Goal: Transaction & Acquisition: Book appointment/travel/reservation

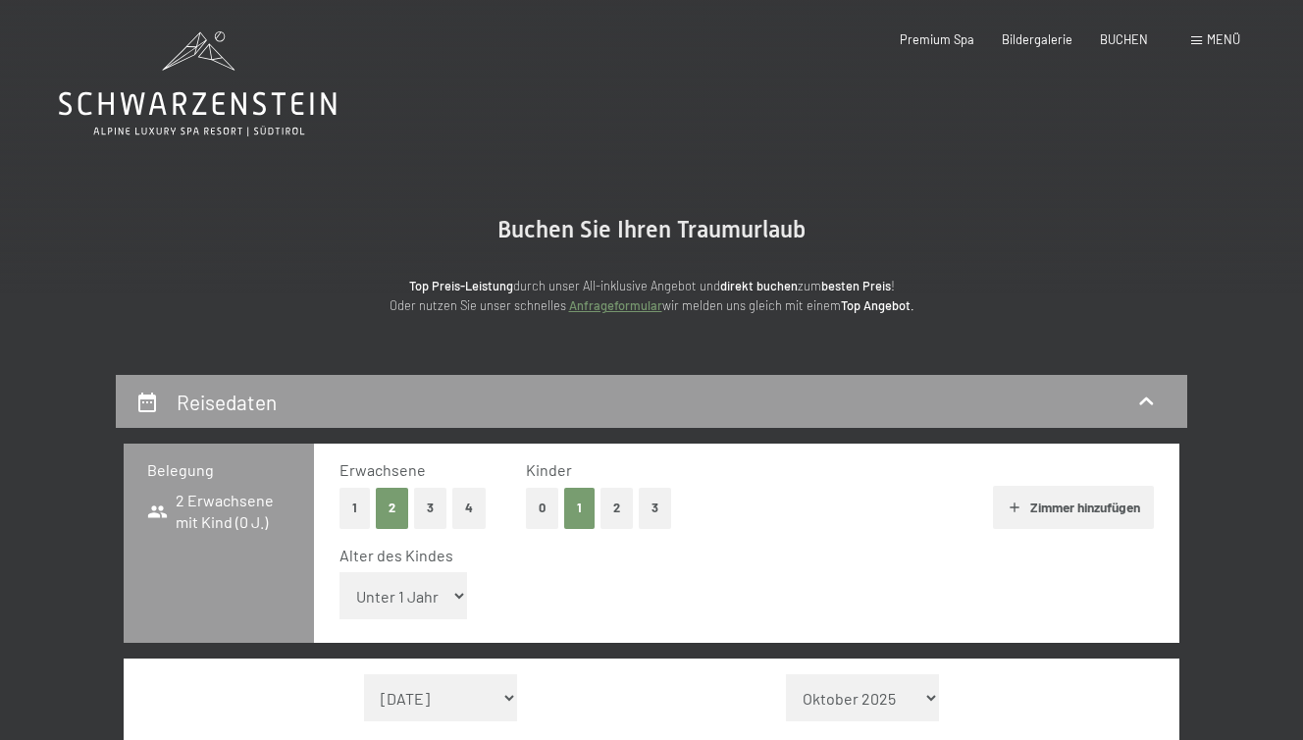
select select "5"
click at [340, 572] on select "Unter 1 Jahr 1 Jahr 2 Jahre 3 Jahre 4 Jahre 5 Jahre 6 Jahre 7 Jahre 8 Jahre 9 J…" at bounding box center [404, 595] width 128 height 47
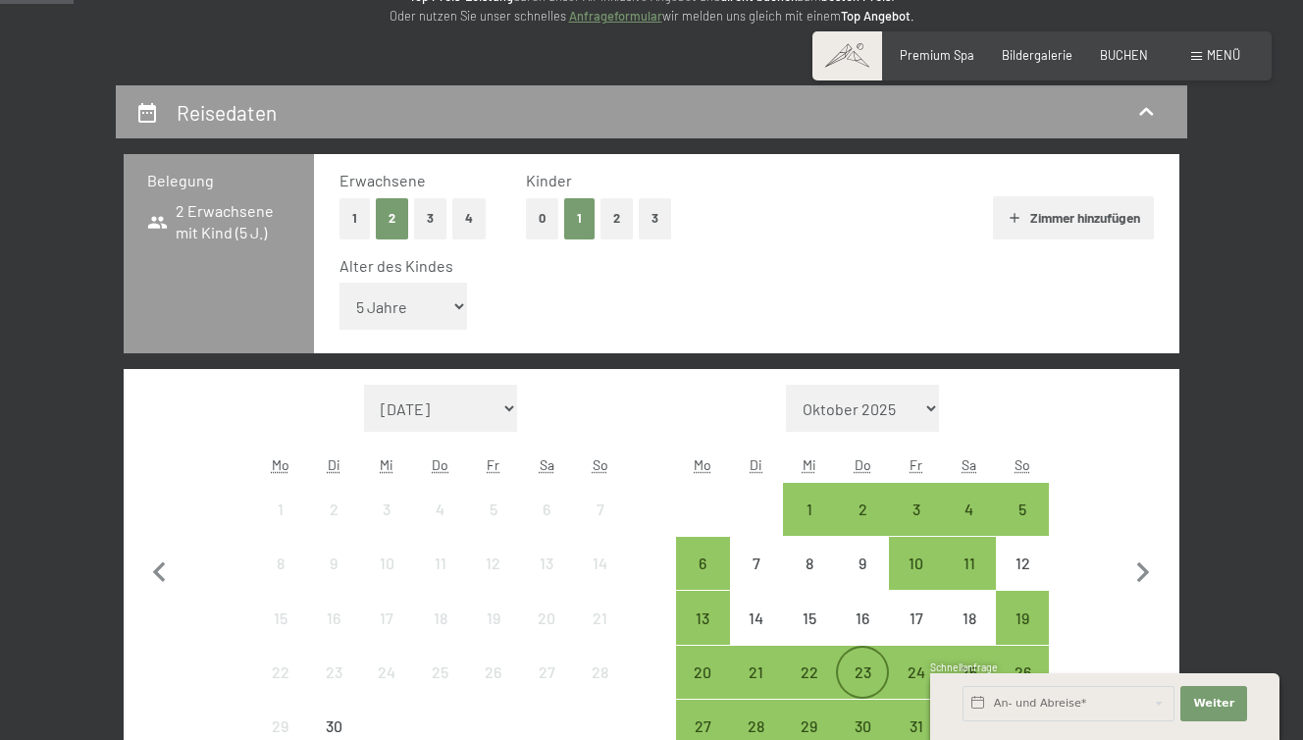
scroll to position [386, 0]
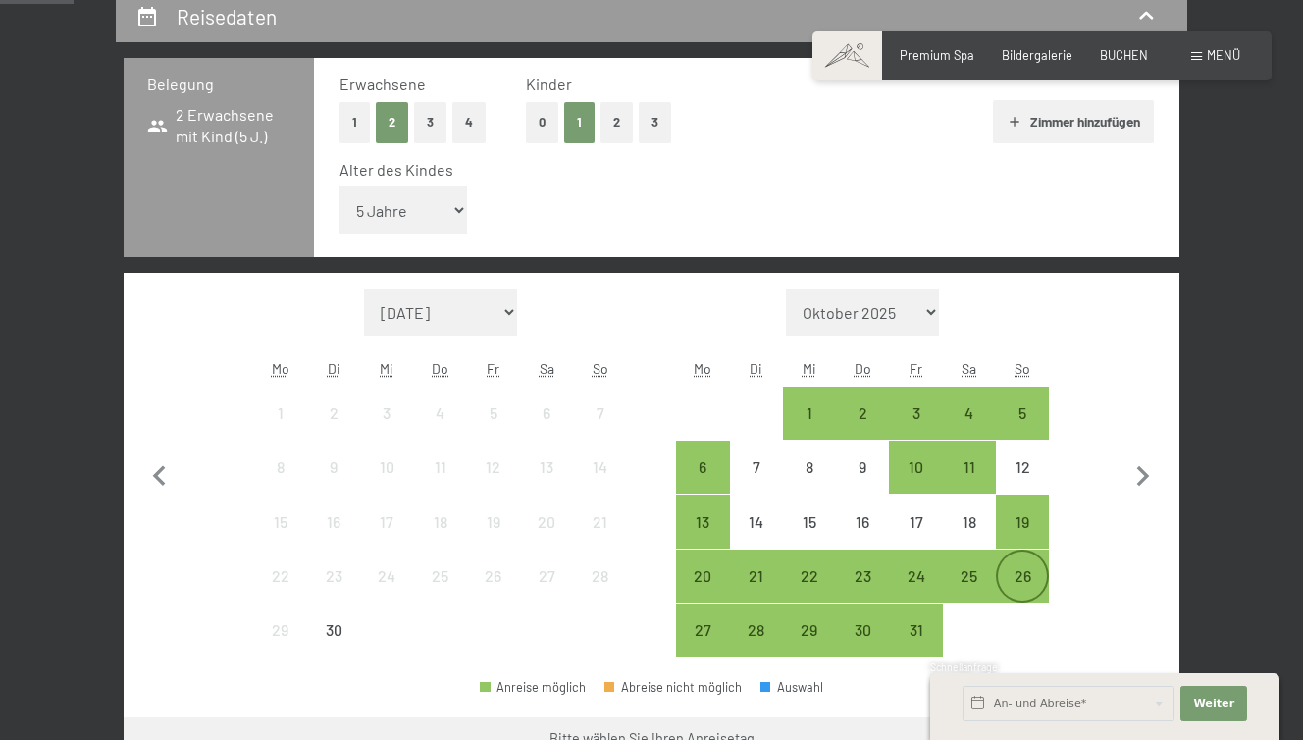
click at [1021, 568] on div "26" at bounding box center [1022, 592] width 49 height 49
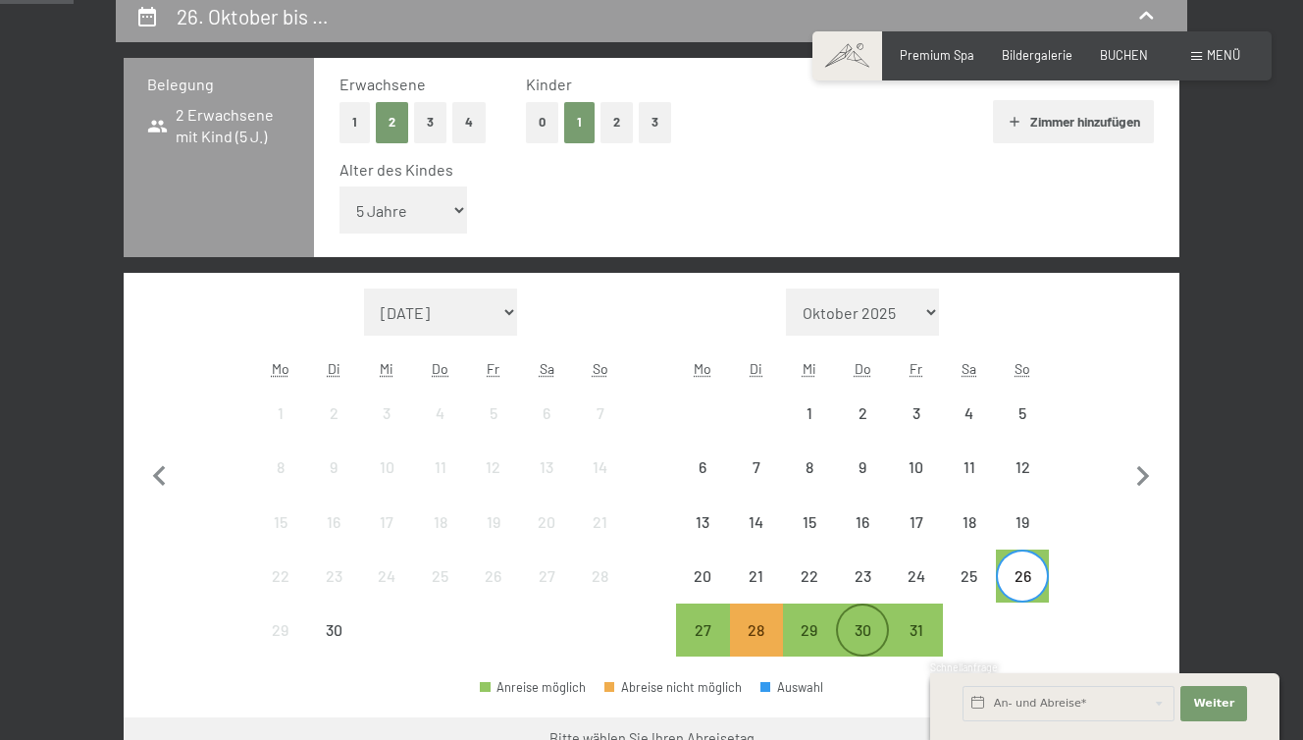
click at [862, 628] on div "30" at bounding box center [862, 646] width 49 height 49
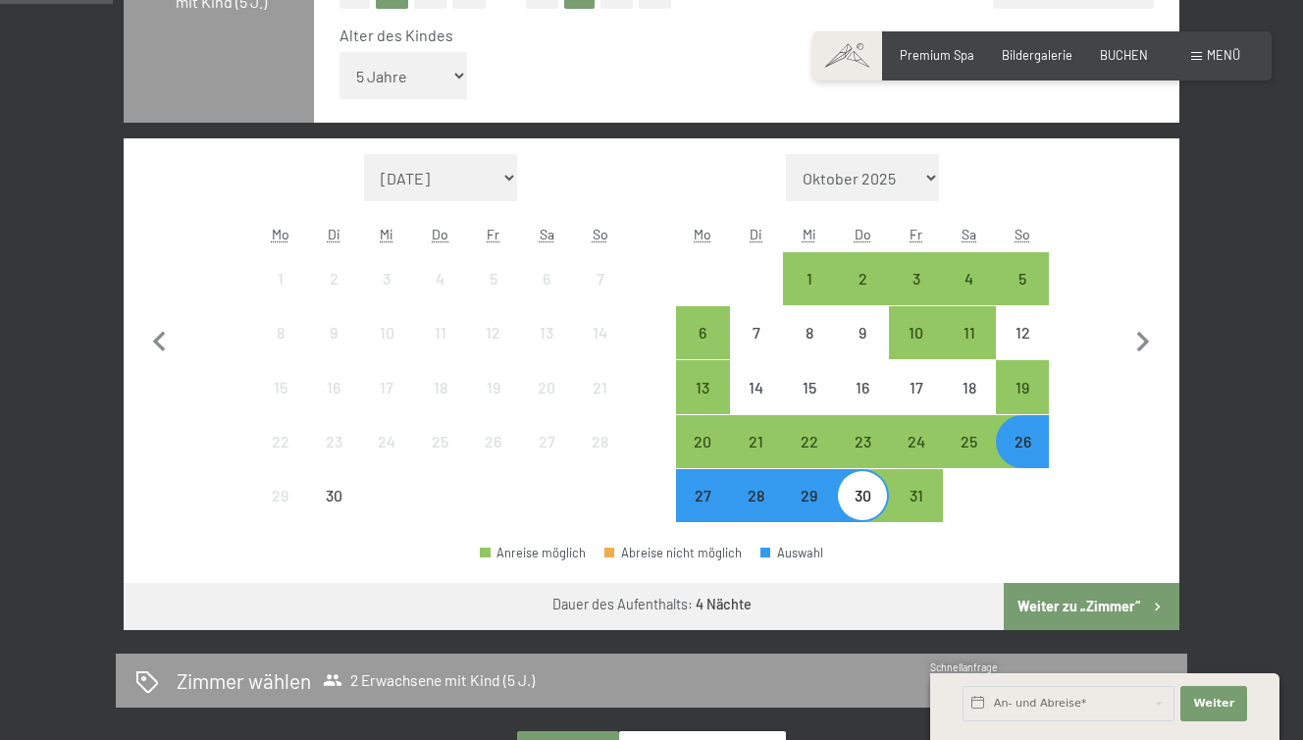
click at [1112, 612] on button "Weiter zu „Zimmer“" at bounding box center [1092, 606] width 176 height 47
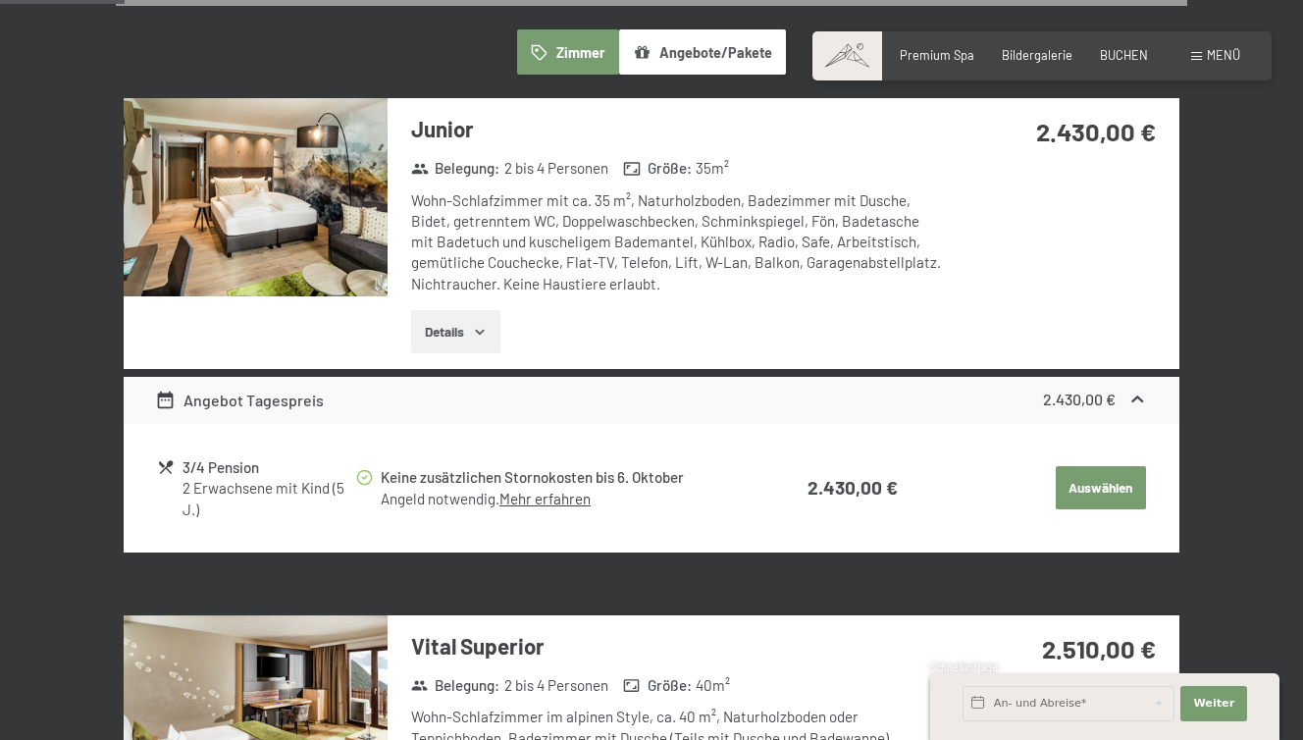
scroll to position [522, 0]
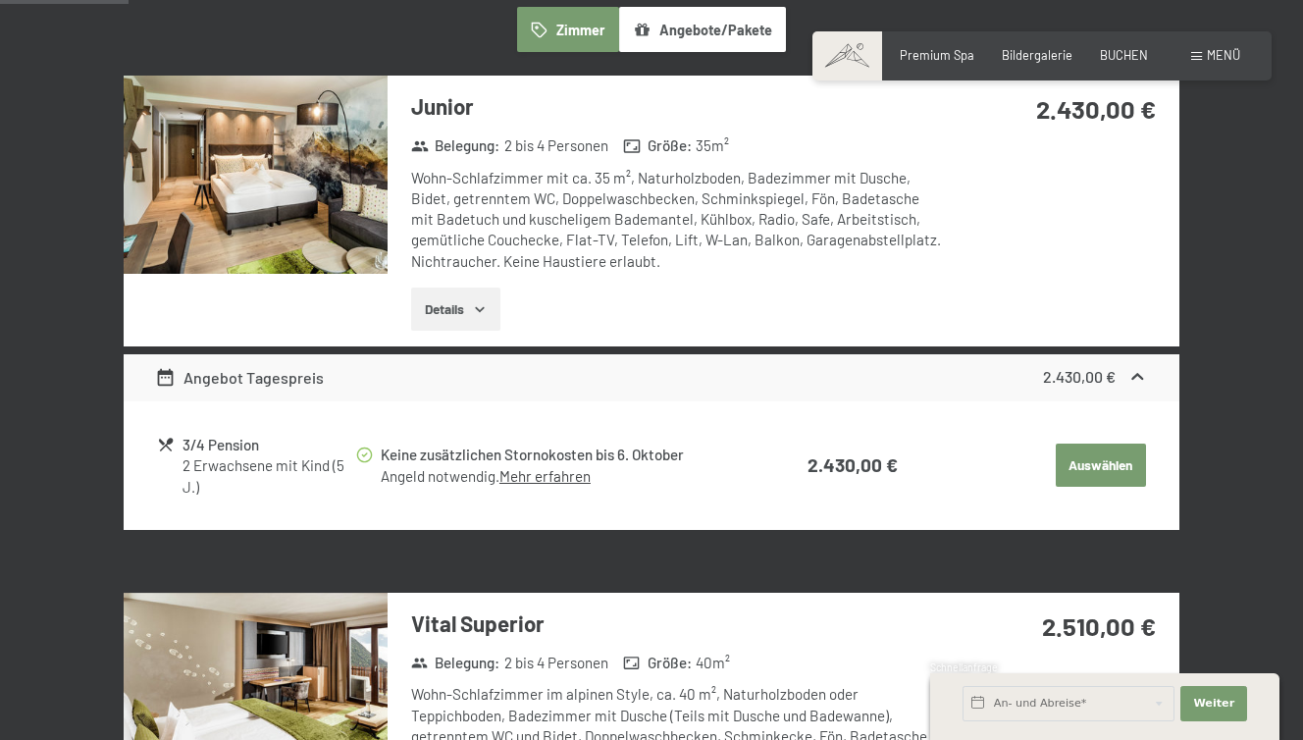
click at [1139, 373] on icon at bounding box center [1138, 377] width 21 height 21
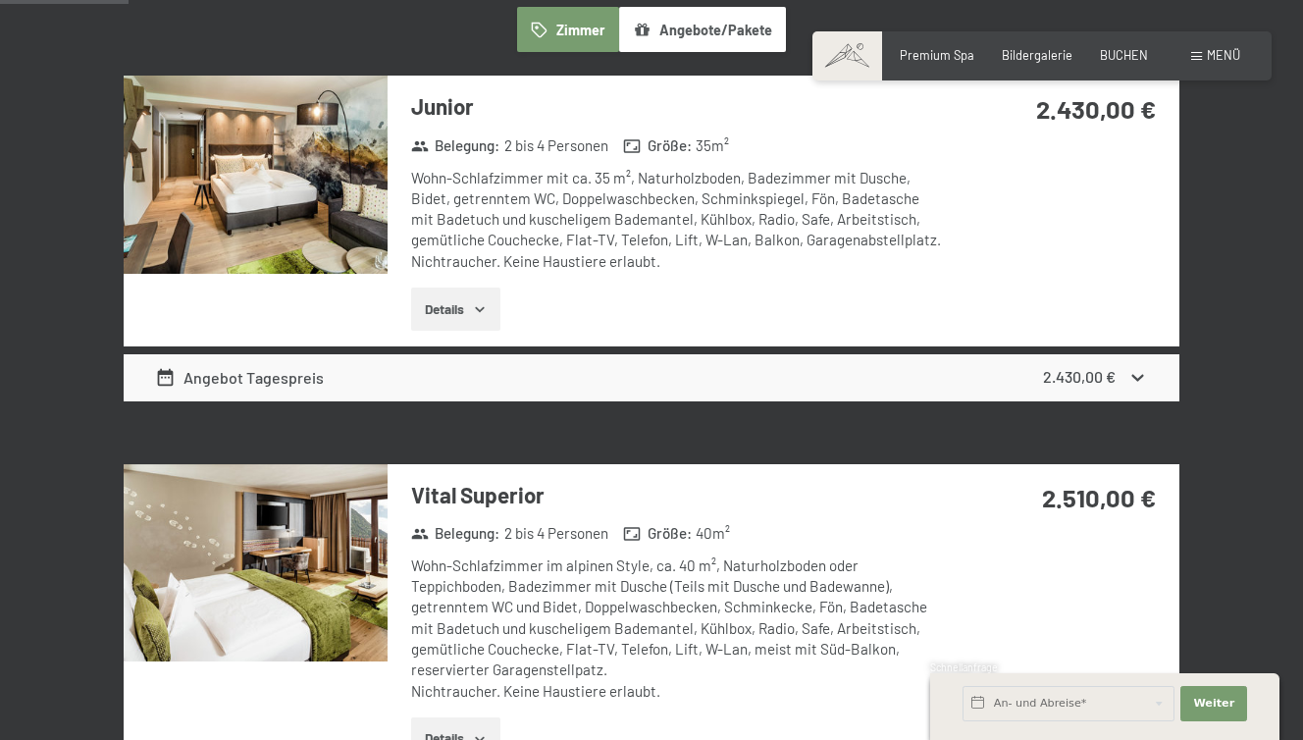
click at [1138, 369] on icon at bounding box center [1138, 377] width 21 height 21
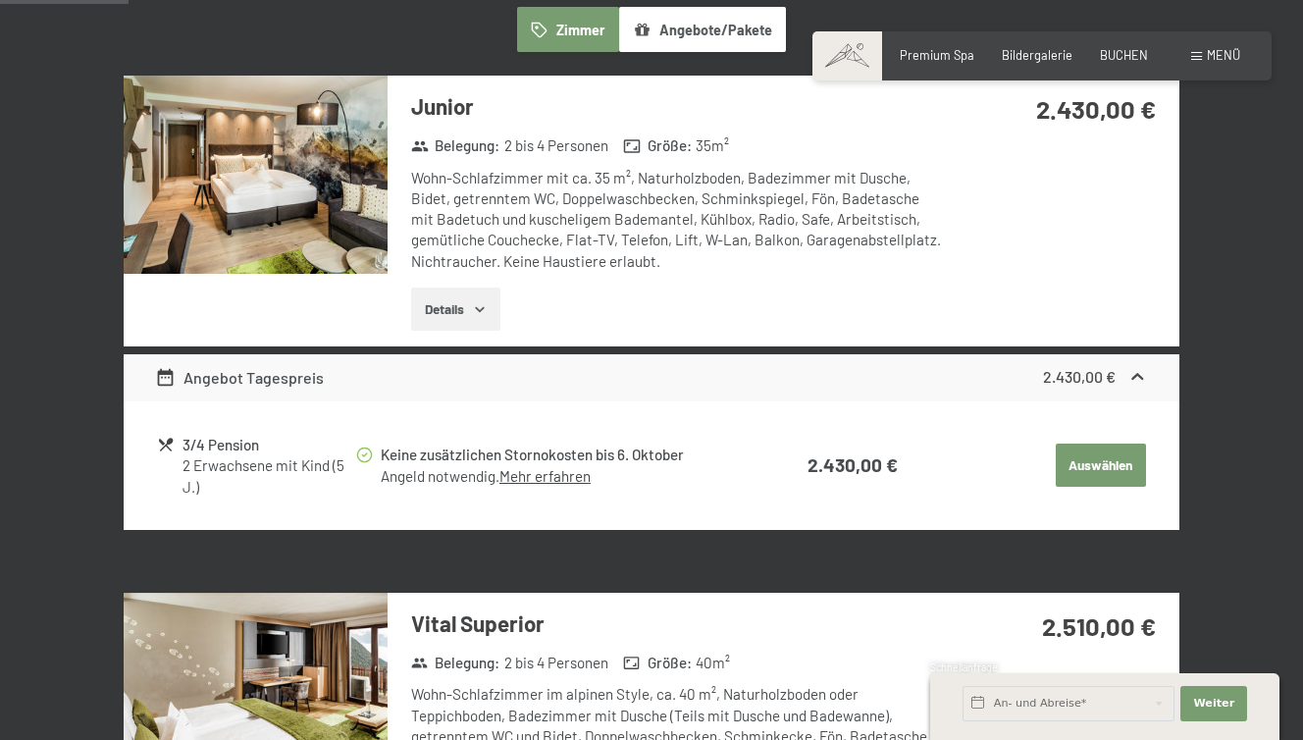
click at [169, 439] on icon at bounding box center [166, 444] width 14 height 13
click at [234, 376] on div "Angebot Tagespreis" at bounding box center [239, 378] width 169 height 24
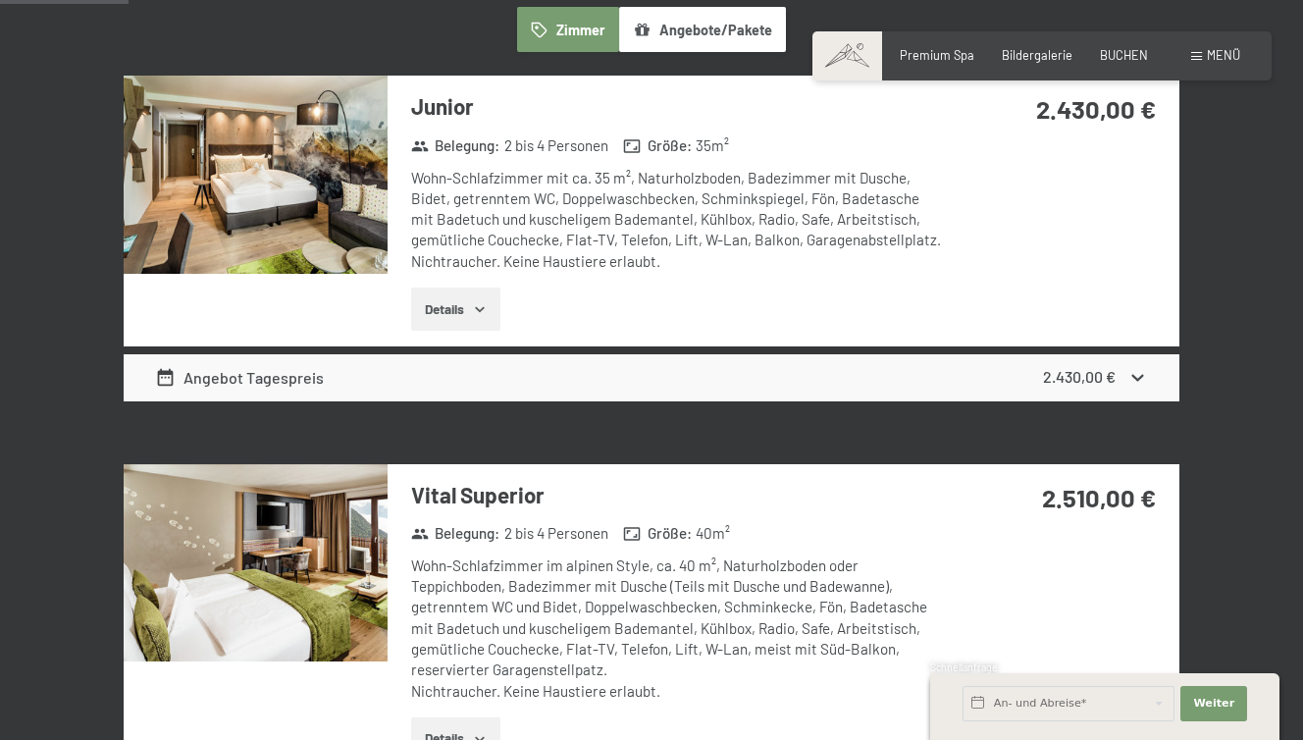
click at [234, 376] on div "Angebot Tagespreis" at bounding box center [239, 378] width 169 height 24
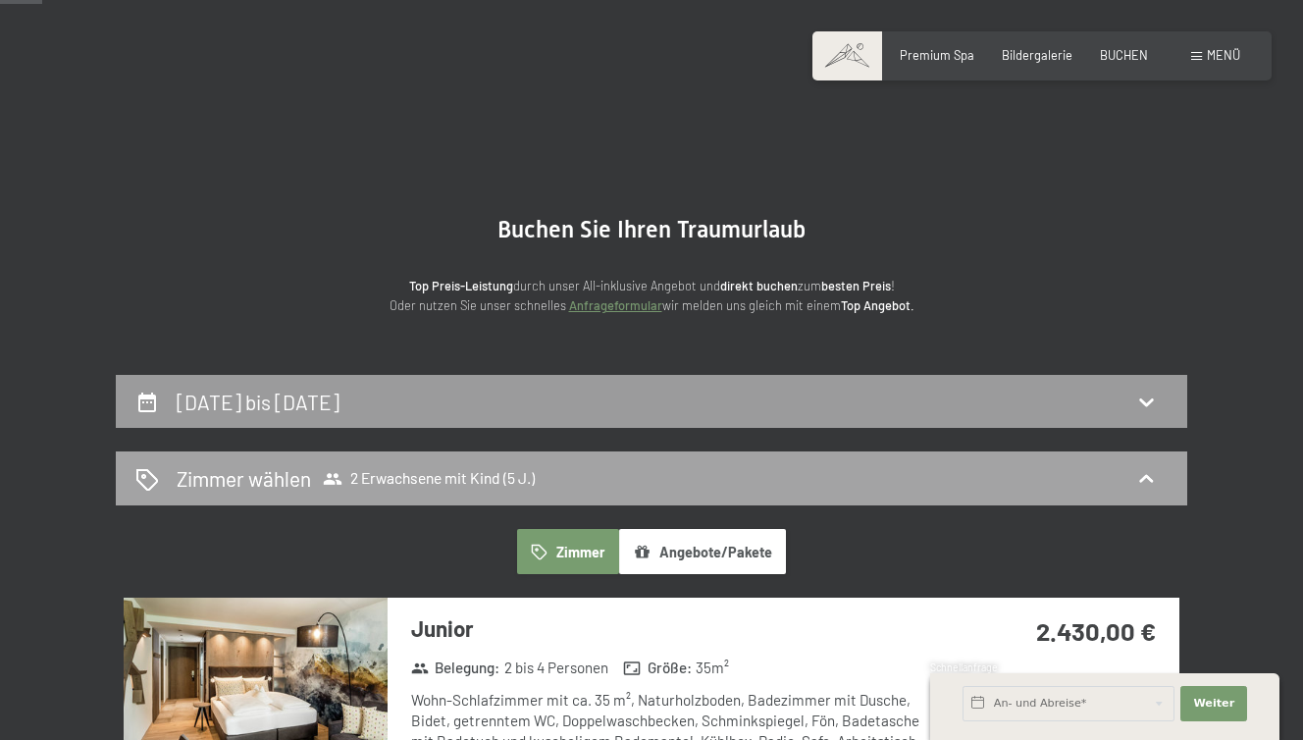
scroll to position [413, 0]
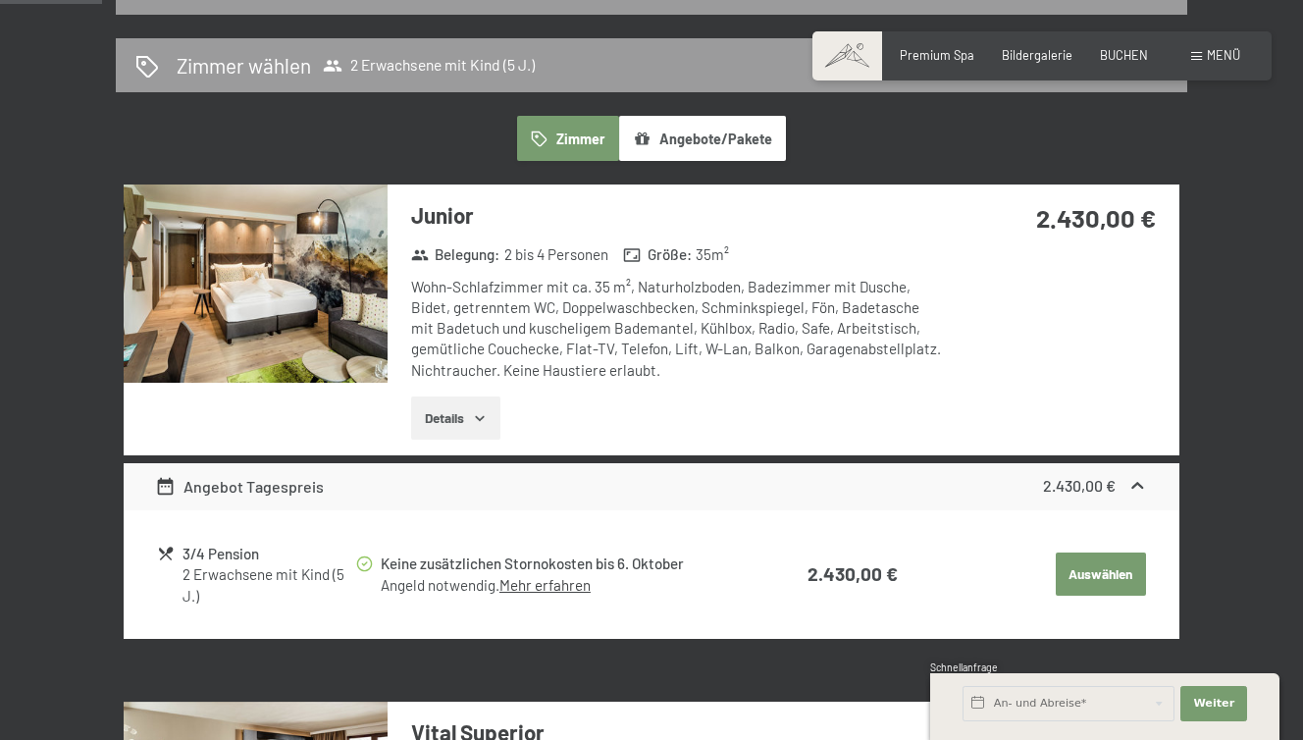
click at [702, 136] on button "Angebote/Pakete" at bounding box center [702, 138] width 167 height 45
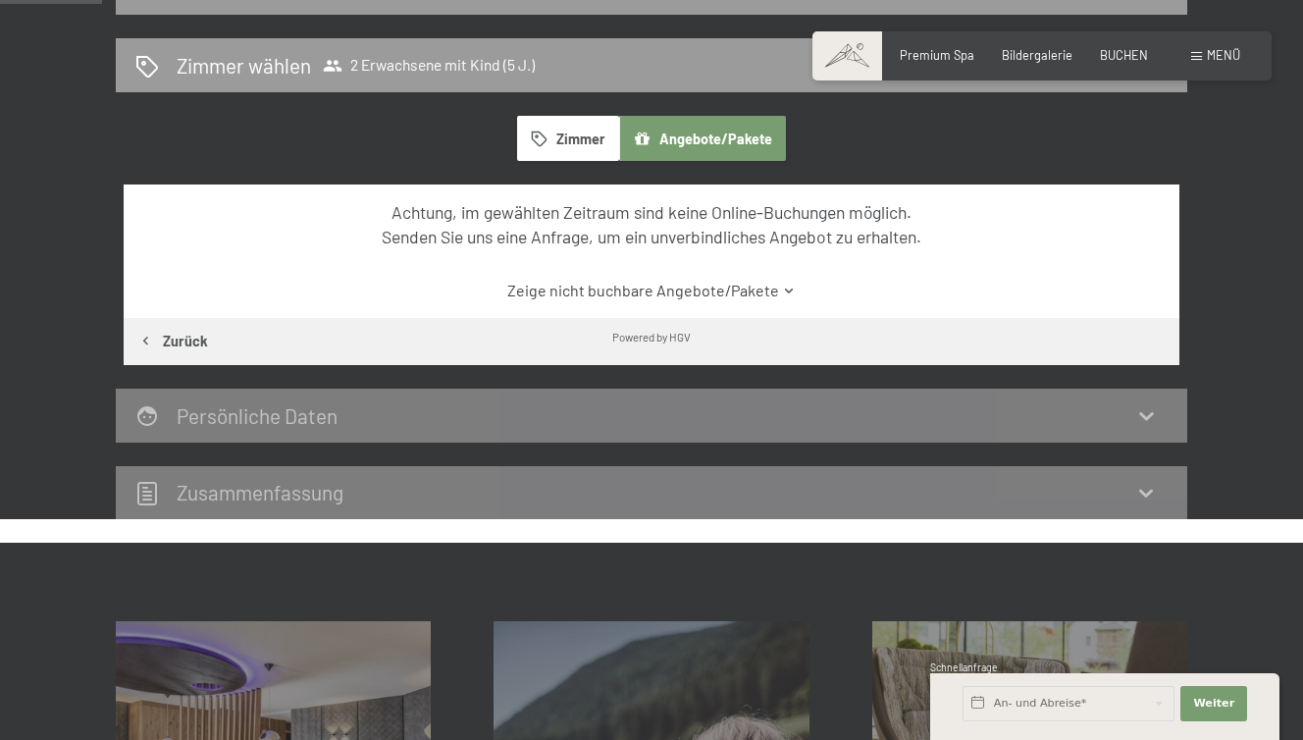
click at [569, 131] on button "Zimmer" at bounding box center [568, 138] width 102 height 45
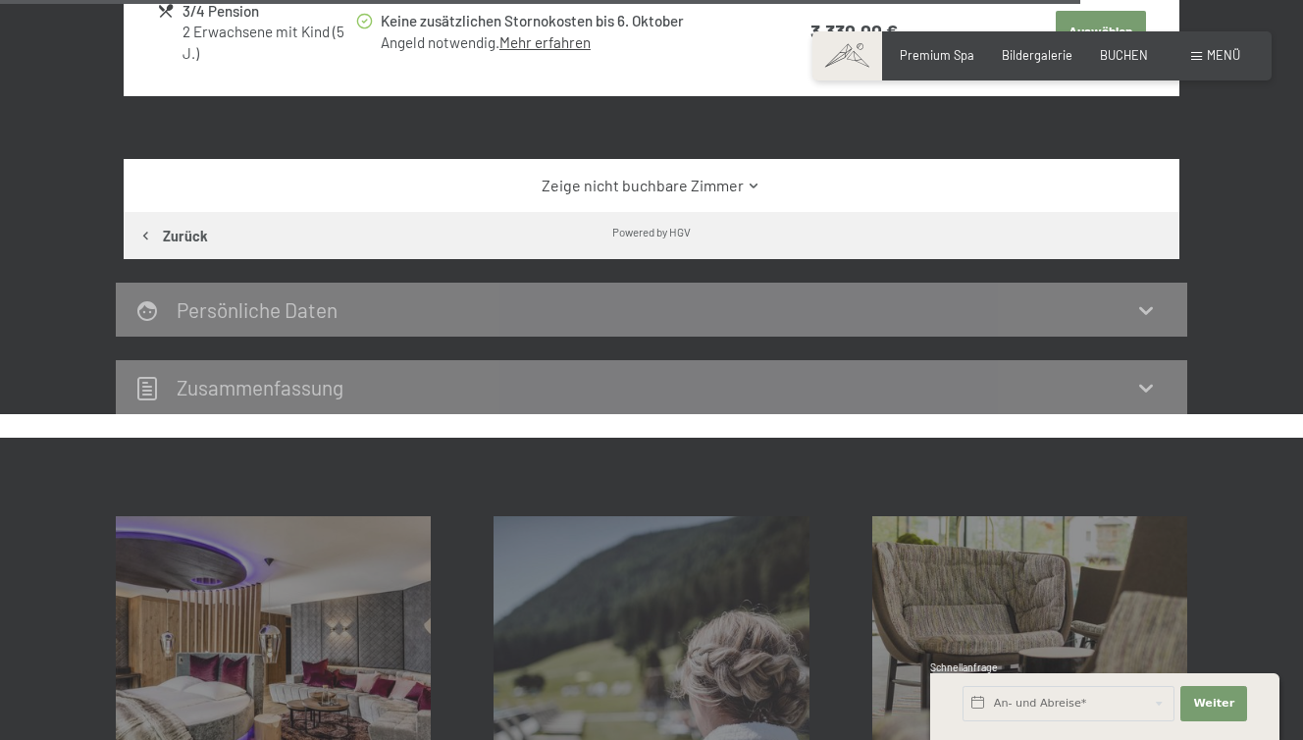
scroll to position [3203, 0]
